Goal: Task Accomplishment & Management: Complete application form

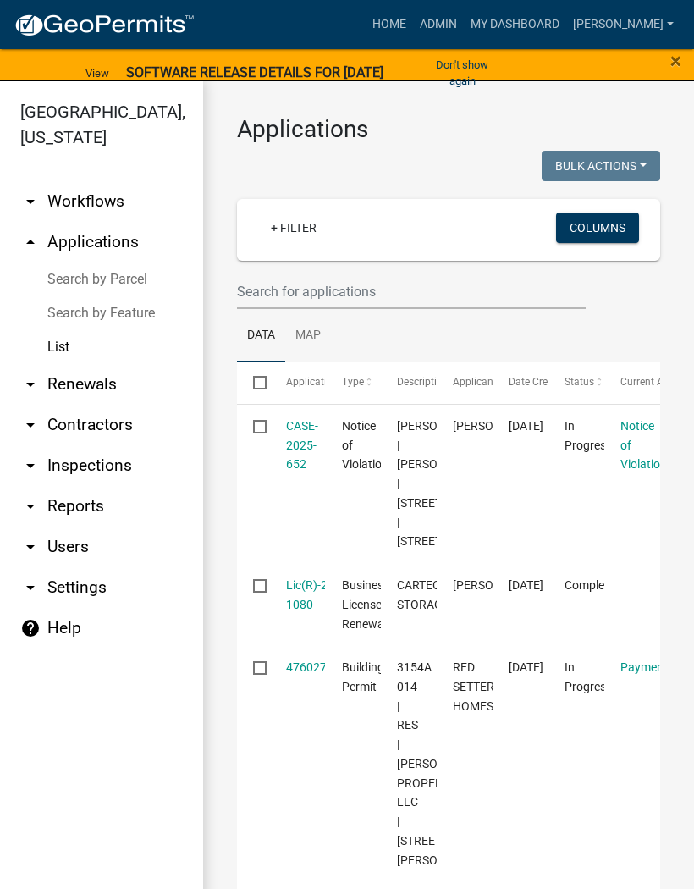
click at [694, 61] on div "×" at bounding box center [666, 73] width 58 height 52
click at [684, 53] on div "×" at bounding box center [666, 73] width 58 height 52
click at [673, 64] on span "×" at bounding box center [676, 61] width 11 height 24
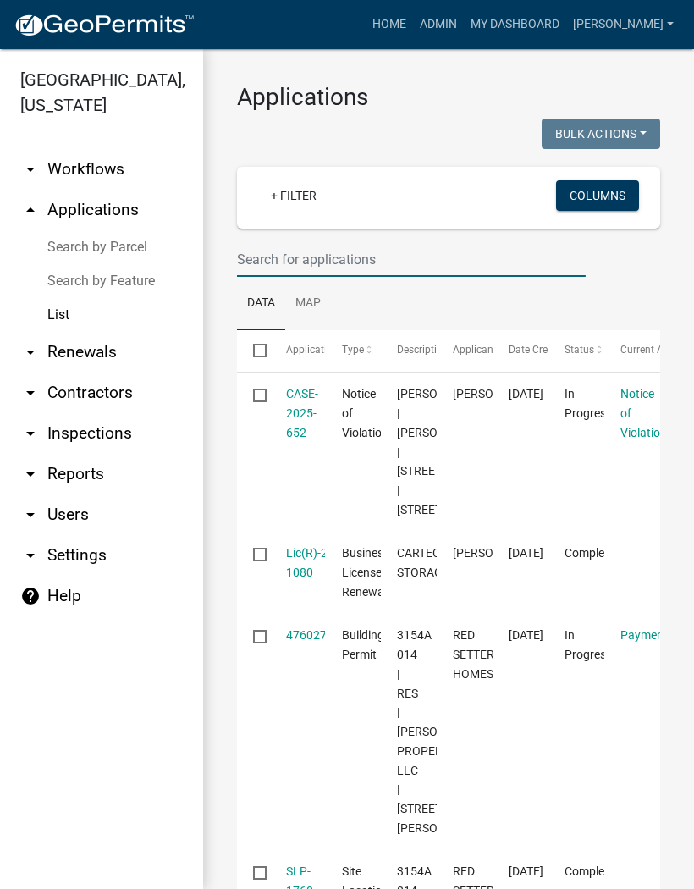
click at [285, 263] on input "text" at bounding box center [411, 259] width 349 height 35
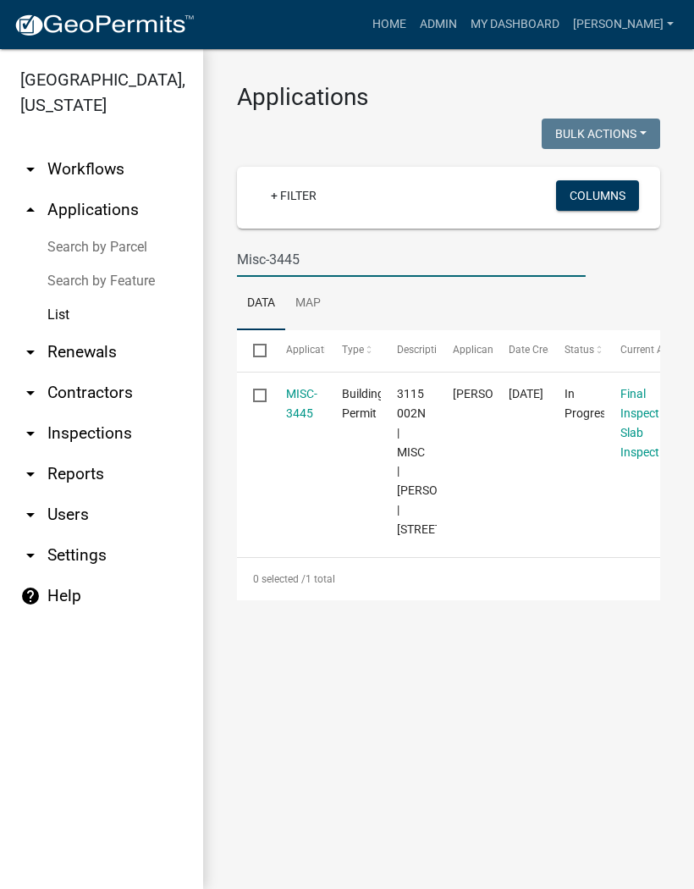
type input "Misc-3445"
click at [302, 399] on link "MISC-3445" at bounding box center [301, 403] width 31 height 33
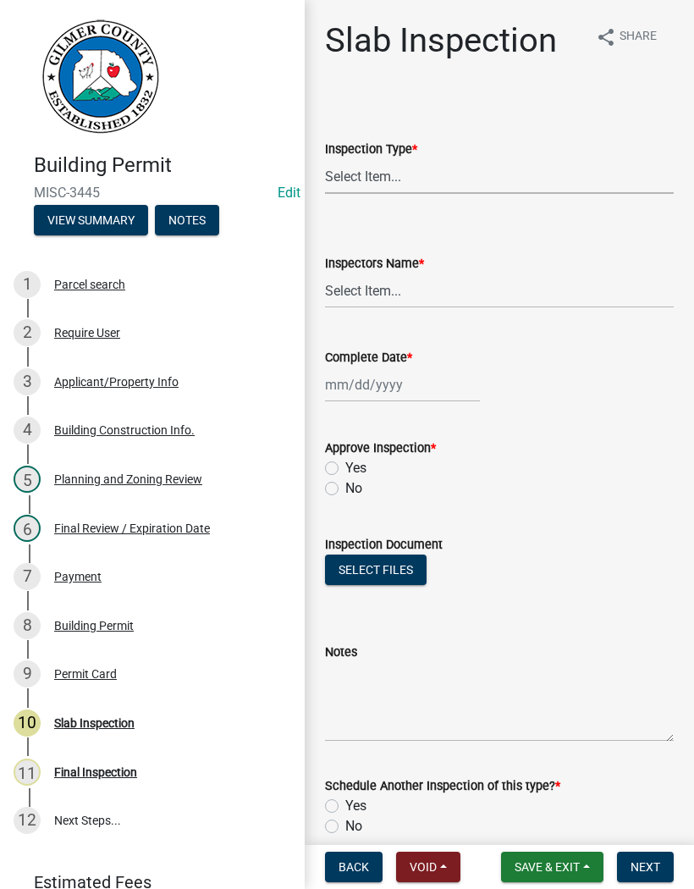
click at [399, 177] on select "Select Item... Slab" at bounding box center [499, 176] width 349 height 35
select select "f8392651-b403-4067-a830-3c888ccedcbb"
click at [399, 292] on select "Select Item... [PERSON_NAME] ([PERSON_NAME]) [PERSON_NAME] ([PERSON_NAME]) Engi…" at bounding box center [499, 291] width 349 height 35
select select "8dfc8809-68b2-4bc3-a0d1-6f7e000e7487"
click at [371, 386] on div at bounding box center [402, 385] width 155 height 35
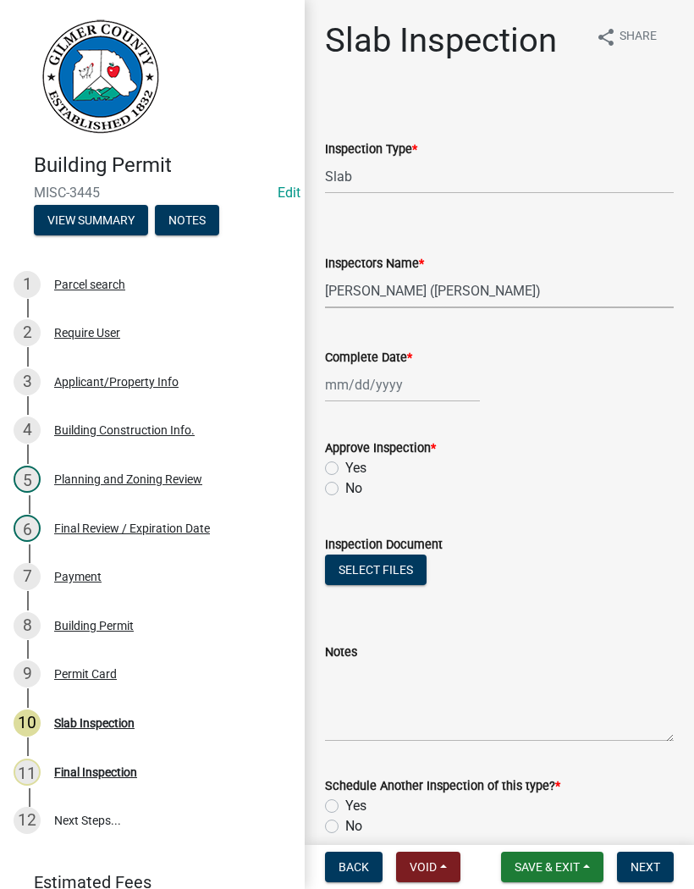
select select "9"
select select "2025"
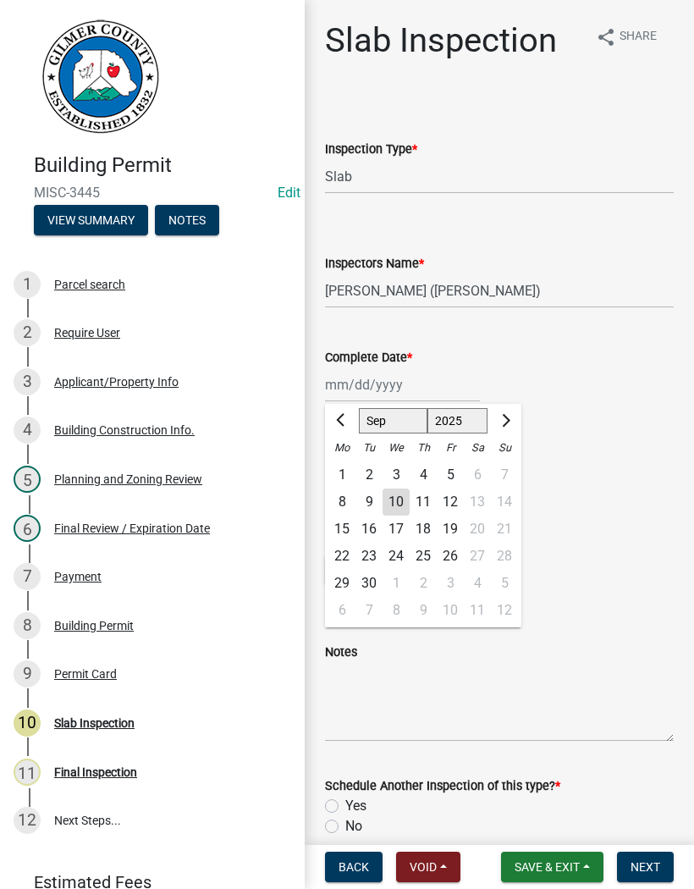
click at [398, 500] on div "10" at bounding box center [396, 502] width 27 height 27
type input "[DATE]"
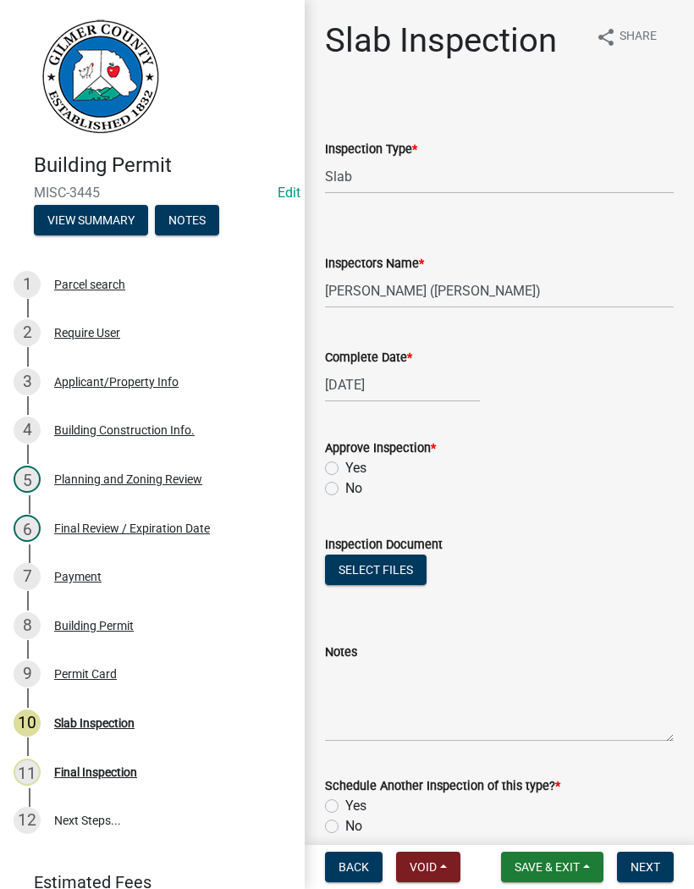
click at [346, 463] on label "Yes" at bounding box center [356, 468] width 21 height 20
click at [346, 463] on input "Yes" at bounding box center [351, 463] width 11 height 11
radio input "true"
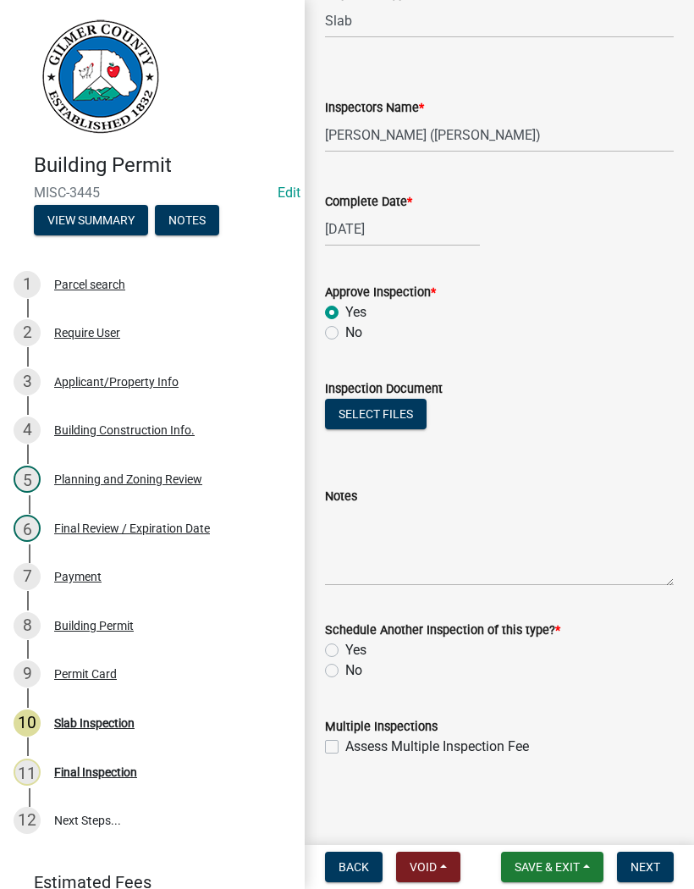
scroll to position [156, 0]
click at [346, 672] on label "No" at bounding box center [354, 671] width 17 height 20
click at [346, 672] on input "No" at bounding box center [351, 666] width 11 height 11
radio input "true"
click at [655, 872] on span "Next" at bounding box center [646, 867] width 30 height 14
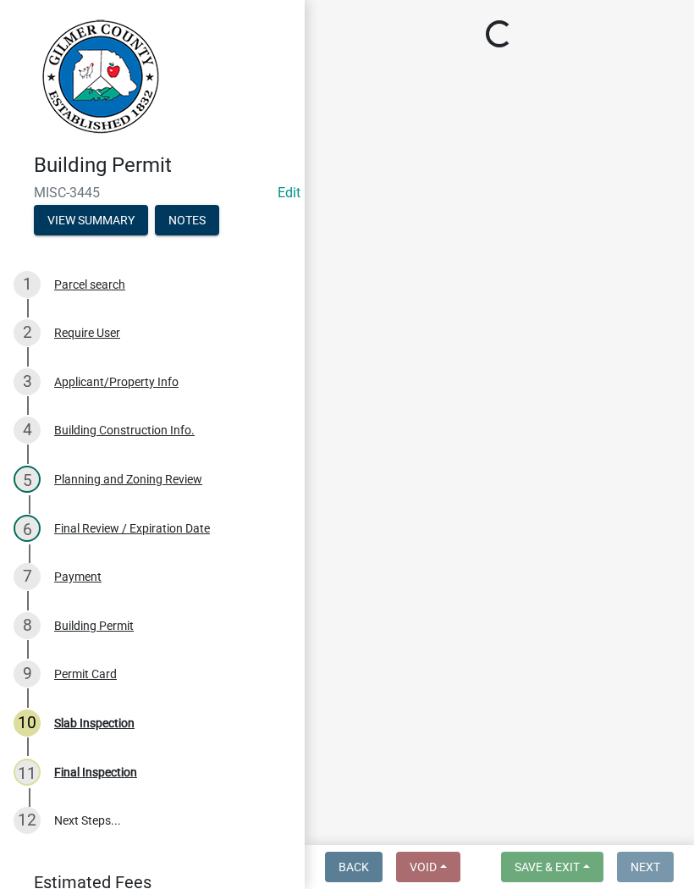
scroll to position [0, 0]
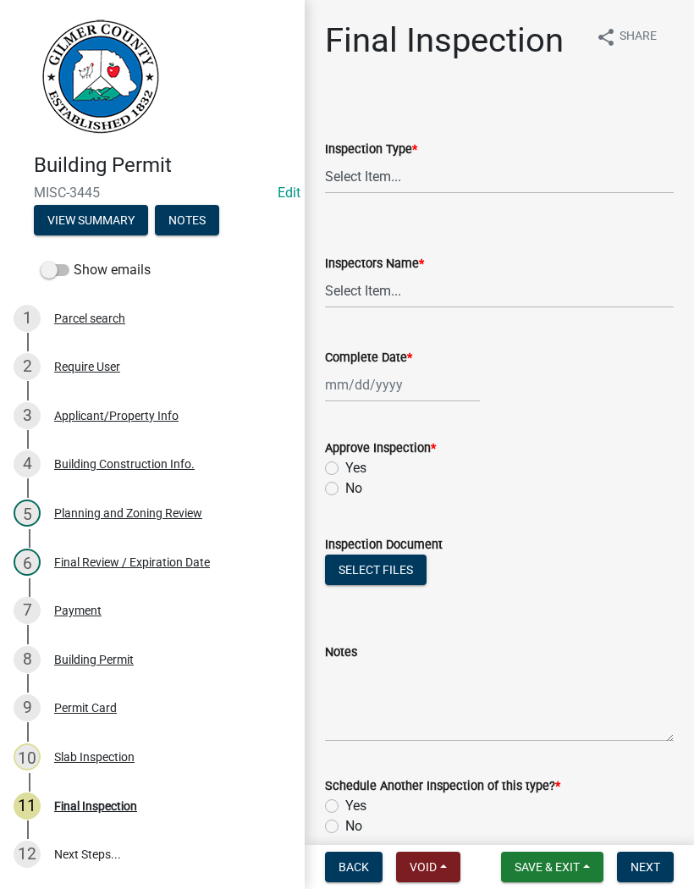
click at [551, 859] on button "Save & Exit" at bounding box center [552, 867] width 102 height 30
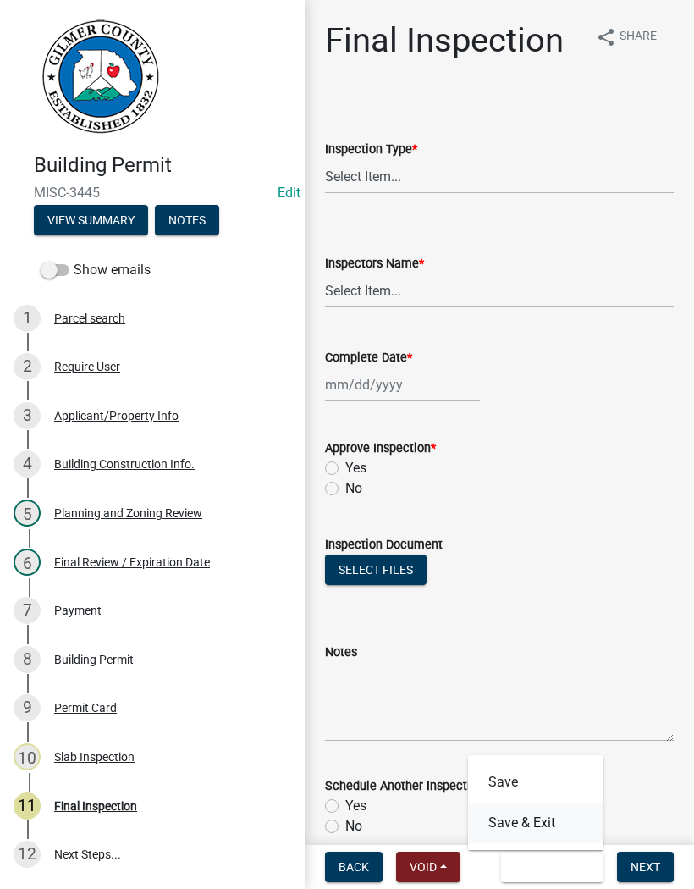
click at [544, 818] on button "Save & Exit" at bounding box center [535, 823] width 135 height 41
